Goal: Task Accomplishment & Management: Manage account settings

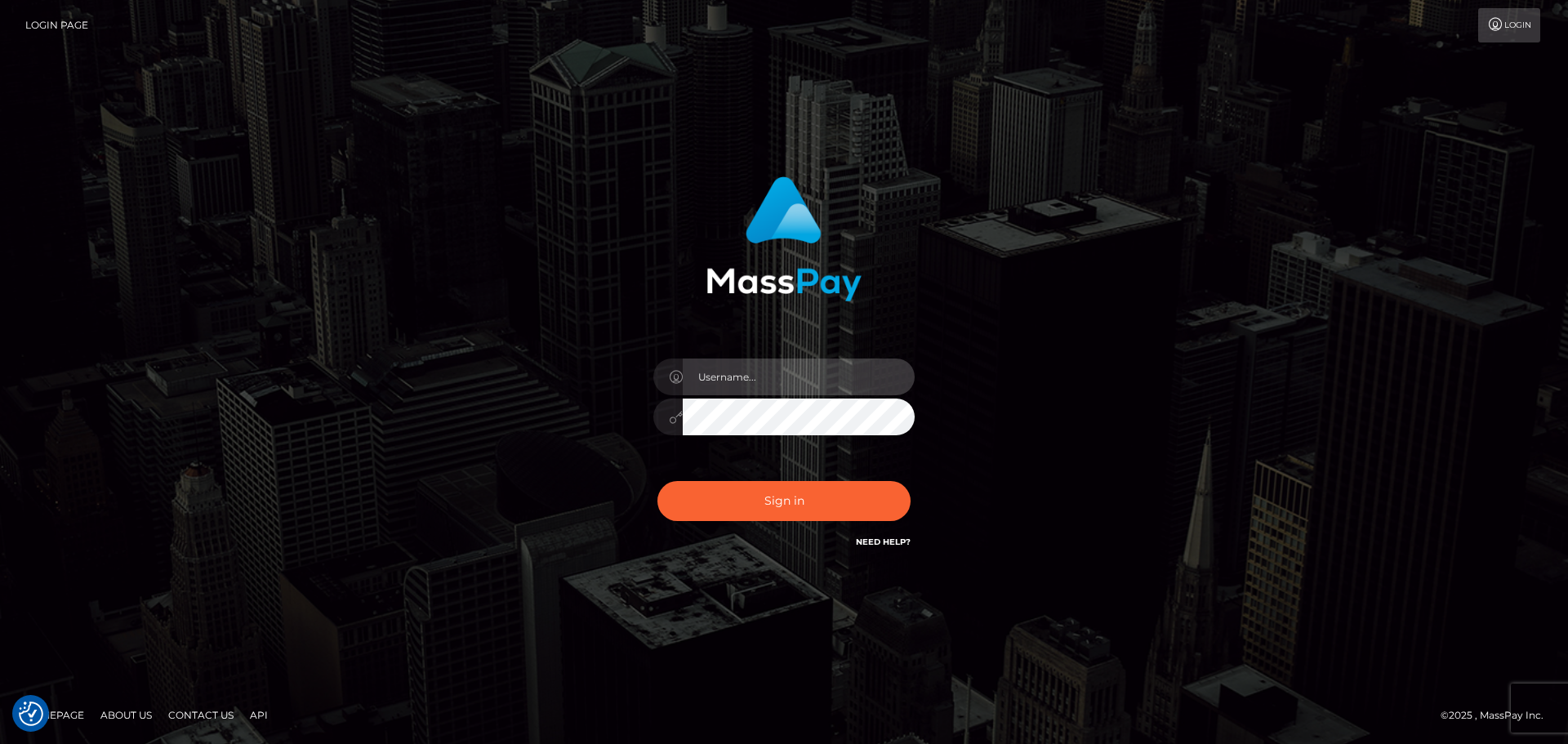
click at [788, 381] on input "text" at bounding box center [798, 377] width 232 height 37
click at [0, 743] on com-1password-button at bounding box center [0, 744] width 0 height 0
type input "dawson.throne"
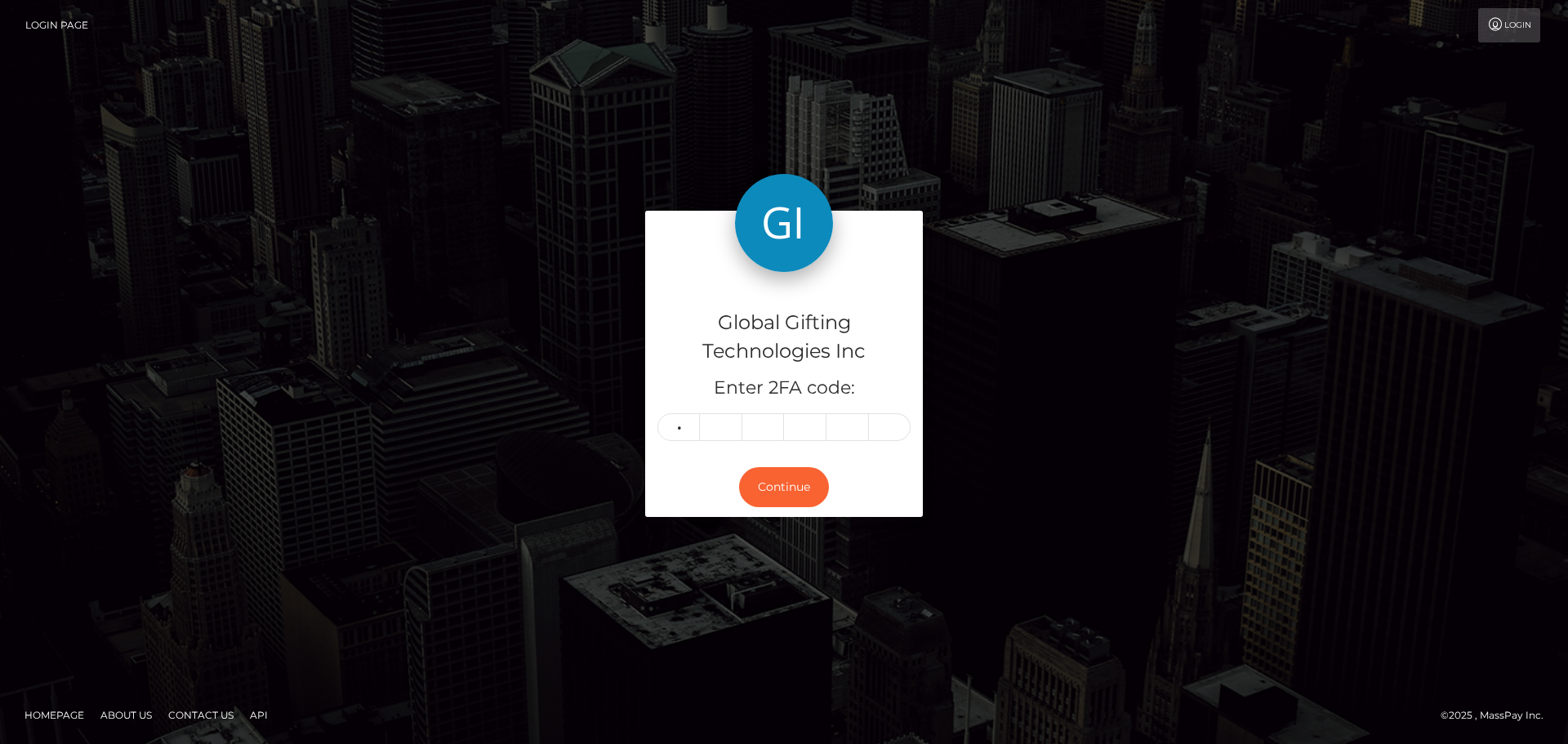
type input "2"
type input "0"
type input "7"
type input "9"
type input "4"
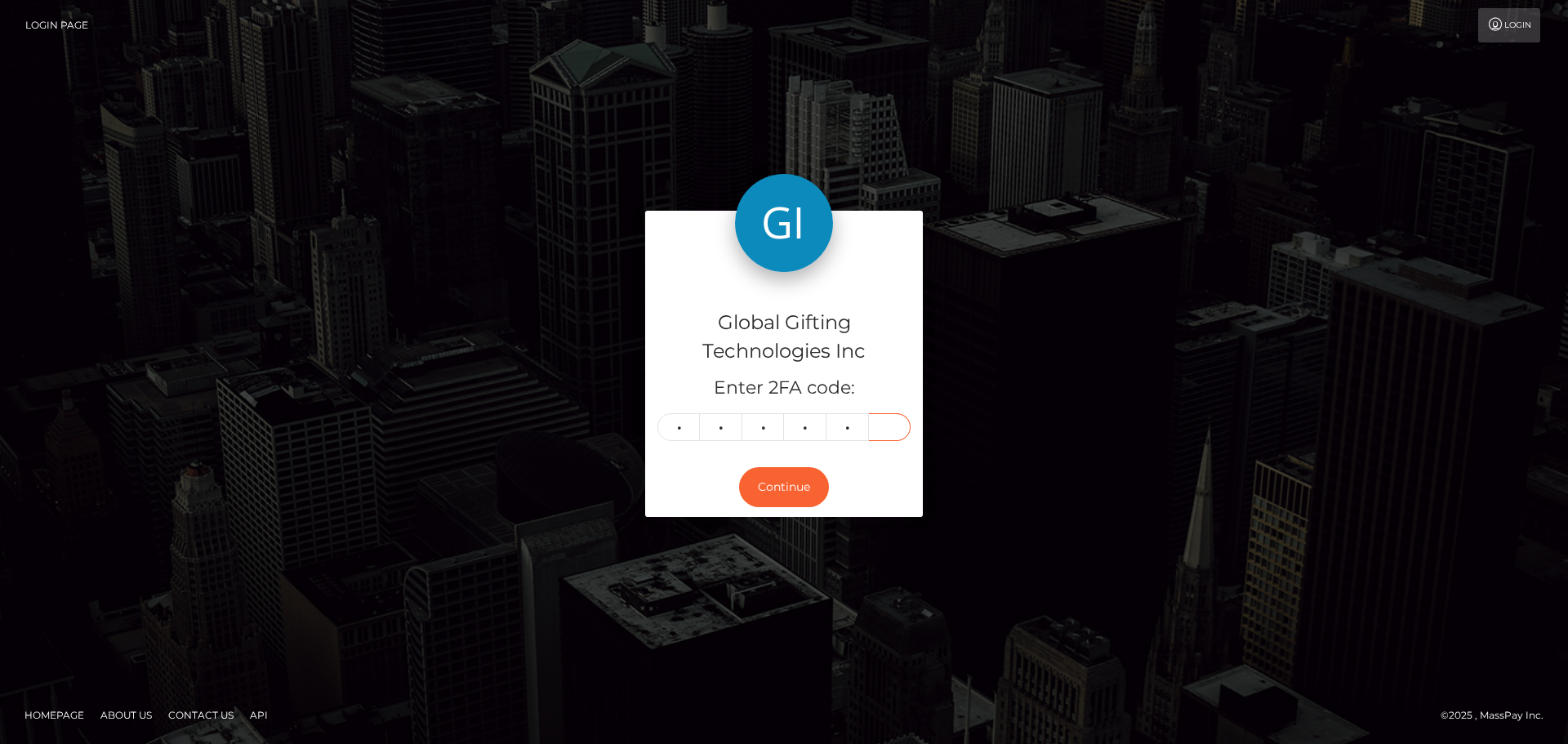
type input "7"
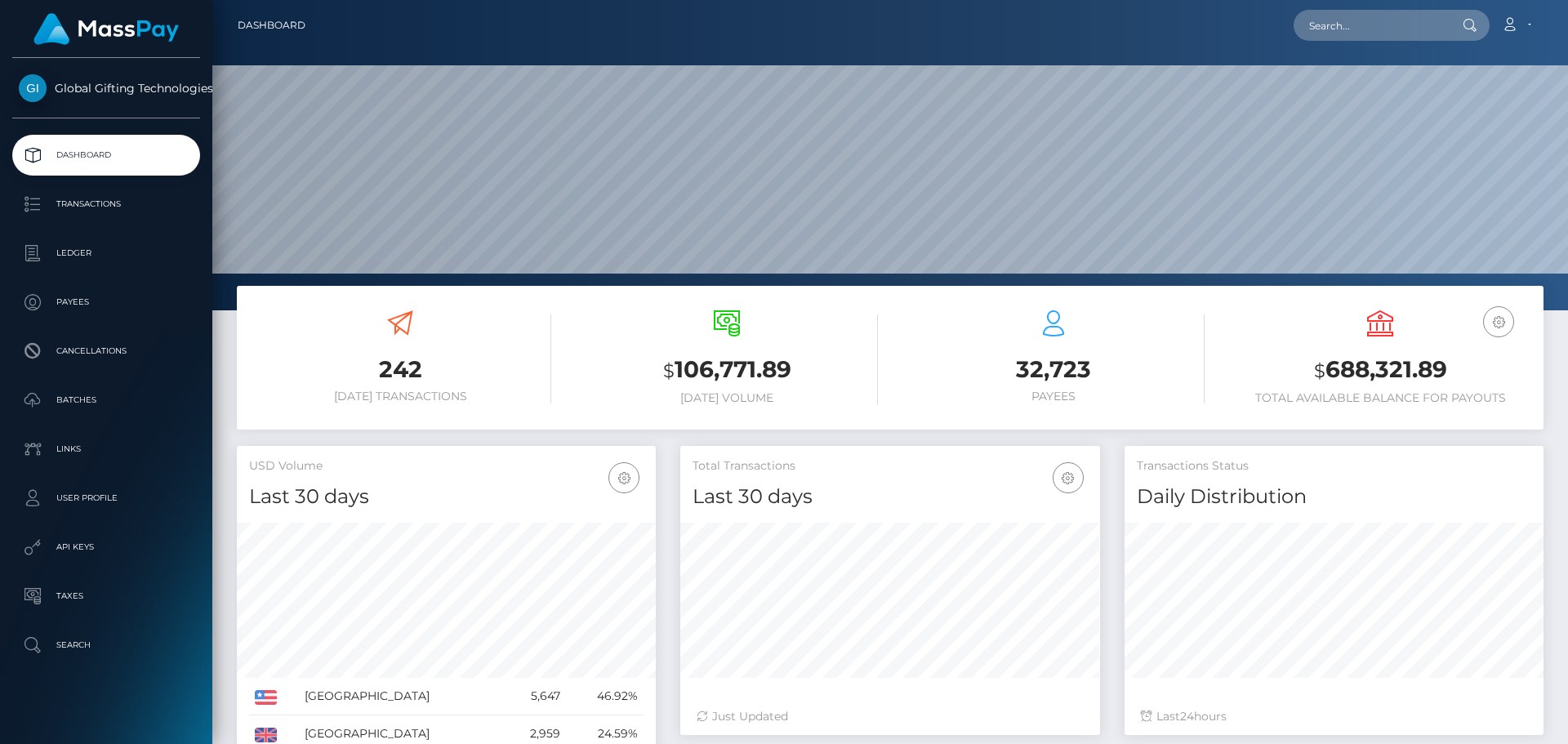
scroll to position [290, 420]
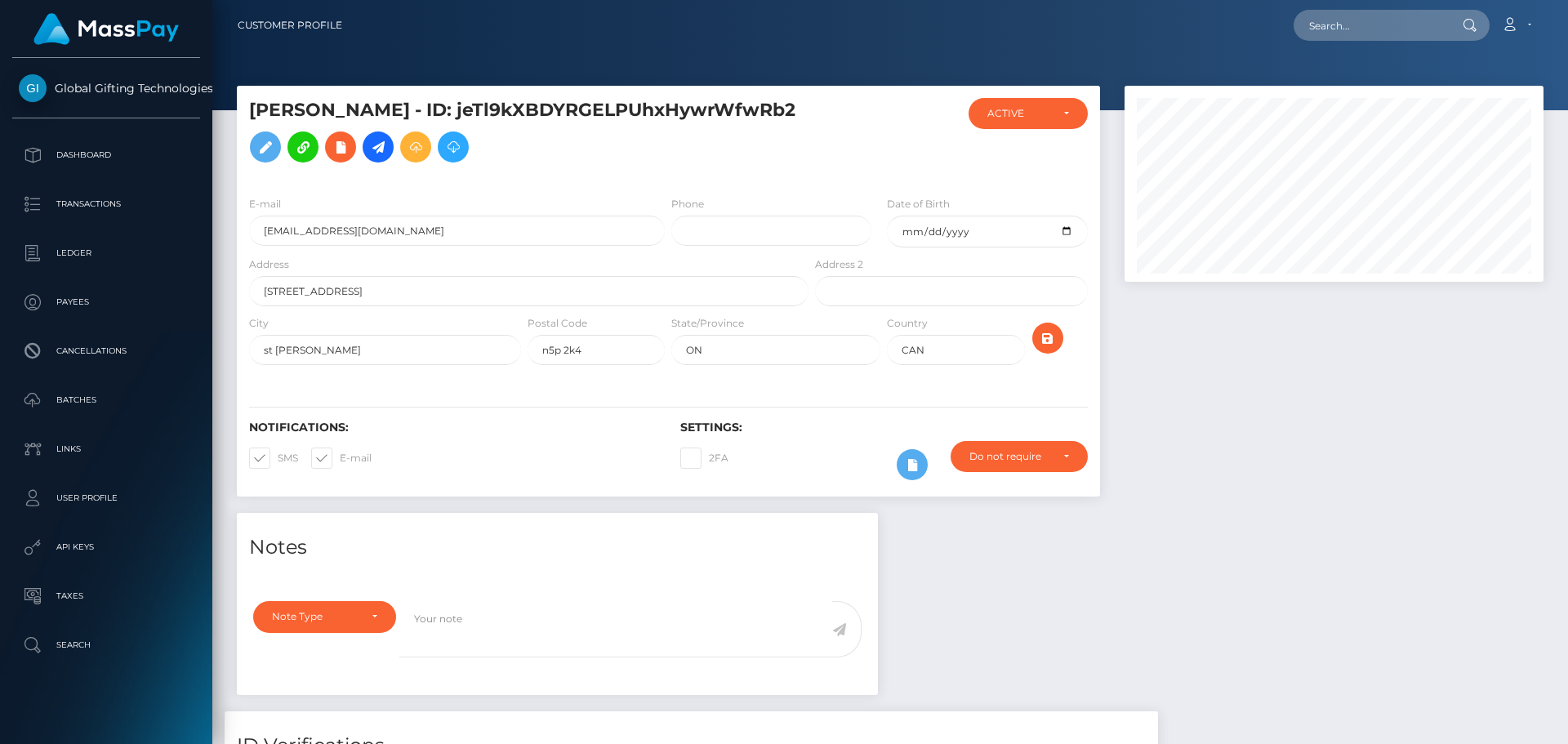
scroll to position [196, 420]
